Goal: Complete application form: Complete application form

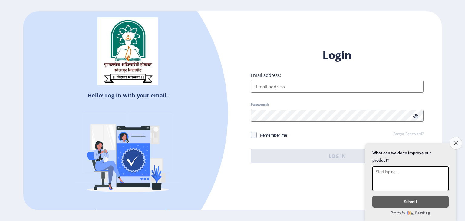
click at [459, 140] on button "Close survey" at bounding box center [456, 143] width 13 height 13
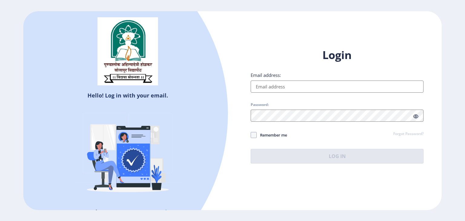
click at [404, 89] on input "Email address:" at bounding box center [337, 87] width 173 height 12
type input "[EMAIL_ADDRESS][DOMAIN_NAME]"
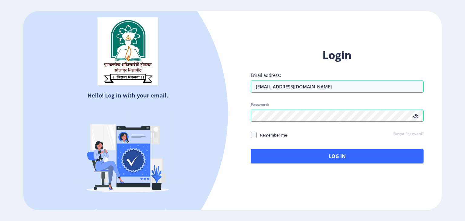
click at [285, 135] on span "Remember me" at bounding box center [272, 135] width 30 height 7
click at [251, 135] on input "Remember me" at bounding box center [251, 135] width 0 height 0
checkbox input "true"
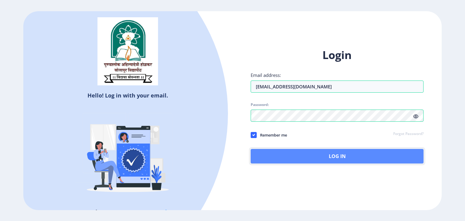
click at [318, 153] on button "Log In" at bounding box center [337, 156] width 173 height 15
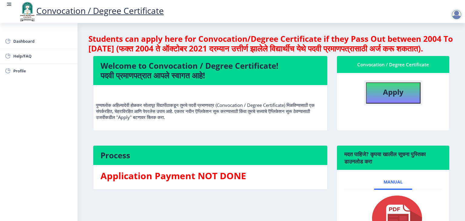
click at [397, 97] on b "Apply" at bounding box center [393, 92] width 21 height 10
select select
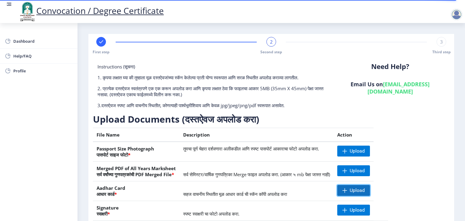
click at [348, 191] on span at bounding box center [345, 190] width 5 height 5
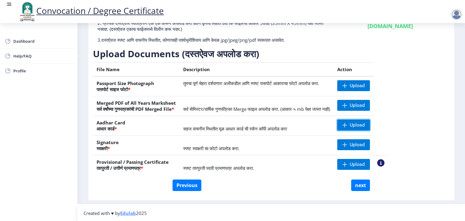
scroll to position [66, 0]
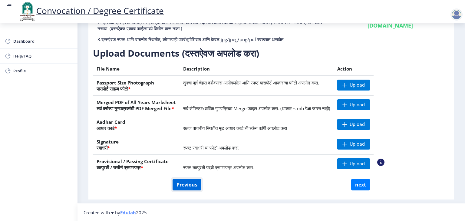
click at [190, 185] on button "Previous" at bounding box center [187, 185] width 29 height 12
select select "Regular"
select select "English"
select select "2018"
select select "December"
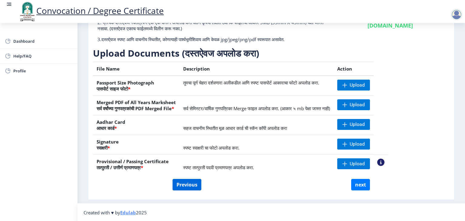
select select "Grade B"
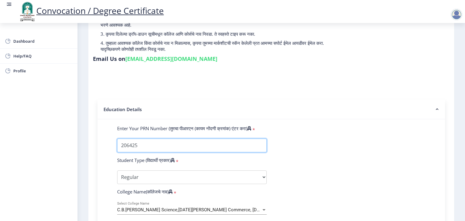
click at [163, 143] on input "Enter Your PRN Number (तुमचा पीआरएन (कायम नोंदणी क्रमांक) एंटर करा)" at bounding box center [192, 146] width 150 height 14
type input "2"
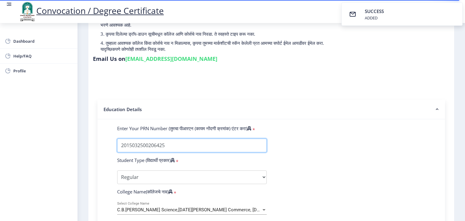
type input "2015032500206425"
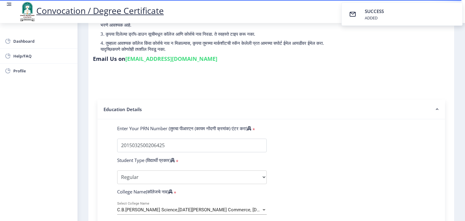
click at [387, 100] on nb-accordion-item-header "Education Details" at bounding box center [272, 110] width 348 height 20
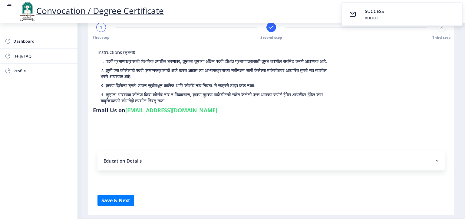
scroll to position [0, 0]
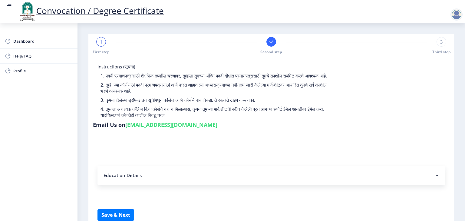
click at [101, 46] on div "1" at bounding box center [101, 42] width 10 height 10
click at [121, 171] on nb-accordion-item-header "Education Details" at bounding box center [272, 175] width 348 height 19
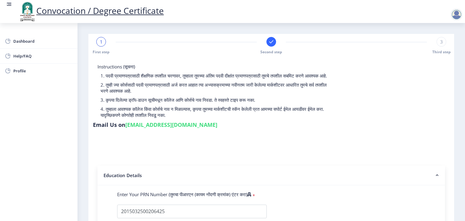
click at [377, 180] on nb-accordion-item-header "Education Details" at bounding box center [272, 176] width 348 height 20
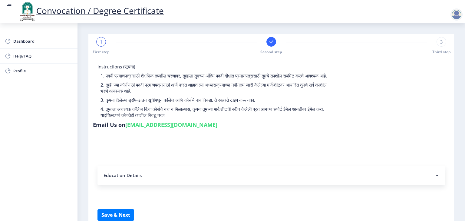
scroll to position [27, 0]
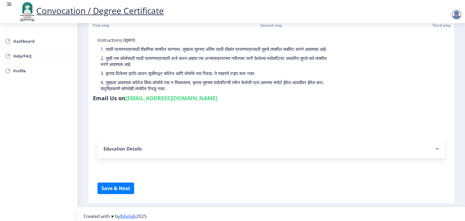
click at [435, 146] on rect at bounding box center [438, 149] width 6 height 6
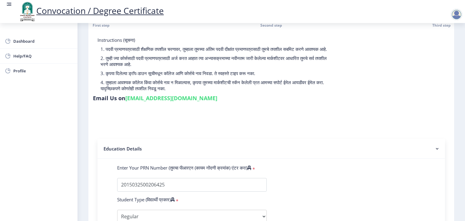
scroll to position [301, 0]
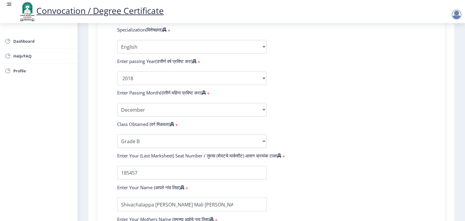
click at [435, 145] on div "Enter Your PRN Number (तुमचा पीआरएन (कायम नोंदणी क्रमांक) एंटर करा) * Student T…" at bounding box center [272, 67] width 336 height 353
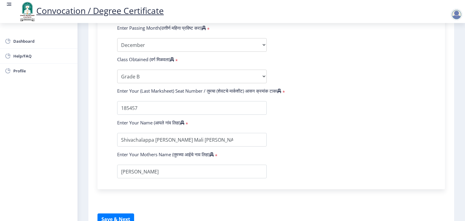
scroll to position [397, 0]
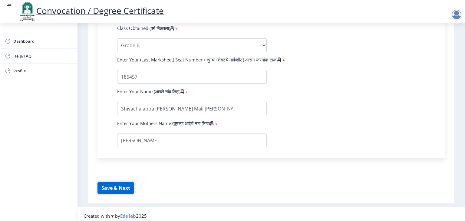
click at [123, 189] on button "Save & Next" at bounding box center [116, 188] width 37 height 12
click at [119, 184] on button "Save & Next" at bounding box center [116, 188] width 37 height 12
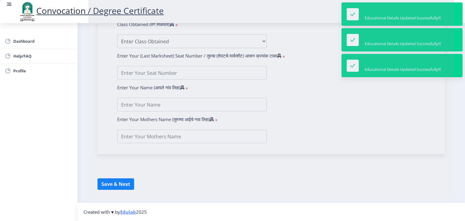
select select
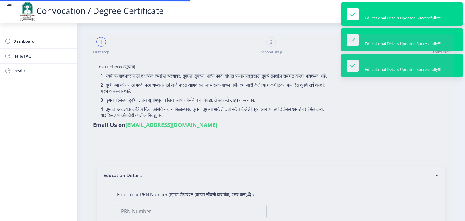
select select
type input "Shivachalappa [PERSON_NAME]"
type input "[PERSON_NAME]"
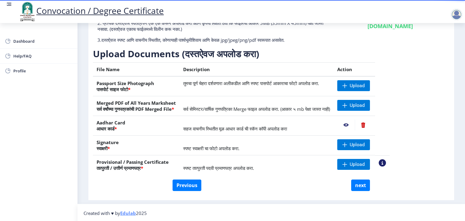
scroll to position [66, 0]
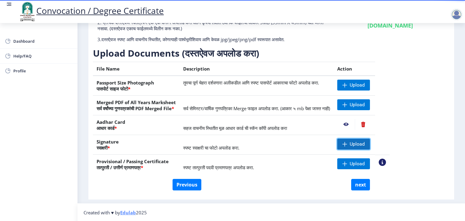
click at [365, 146] on span "Upload" at bounding box center [357, 144] width 15 height 6
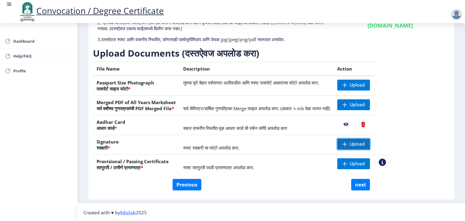
click at [365, 144] on span "Upload" at bounding box center [357, 144] width 15 height 6
click at [348, 142] on span at bounding box center [345, 144] width 5 height 5
click at [365, 142] on span "Upload" at bounding box center [357, 144] width 15 height 6
click at [348, 142] on span at bounding box center [345, 144] width 5 height 5
click at [302, 152] on td "स्पष्ट स्वाक्षरी चा फोटो अपलोड करा." at bounding box center [257, 145] width 154 height 20
